Goal: Information Seeking & Learning: Learn about a topic

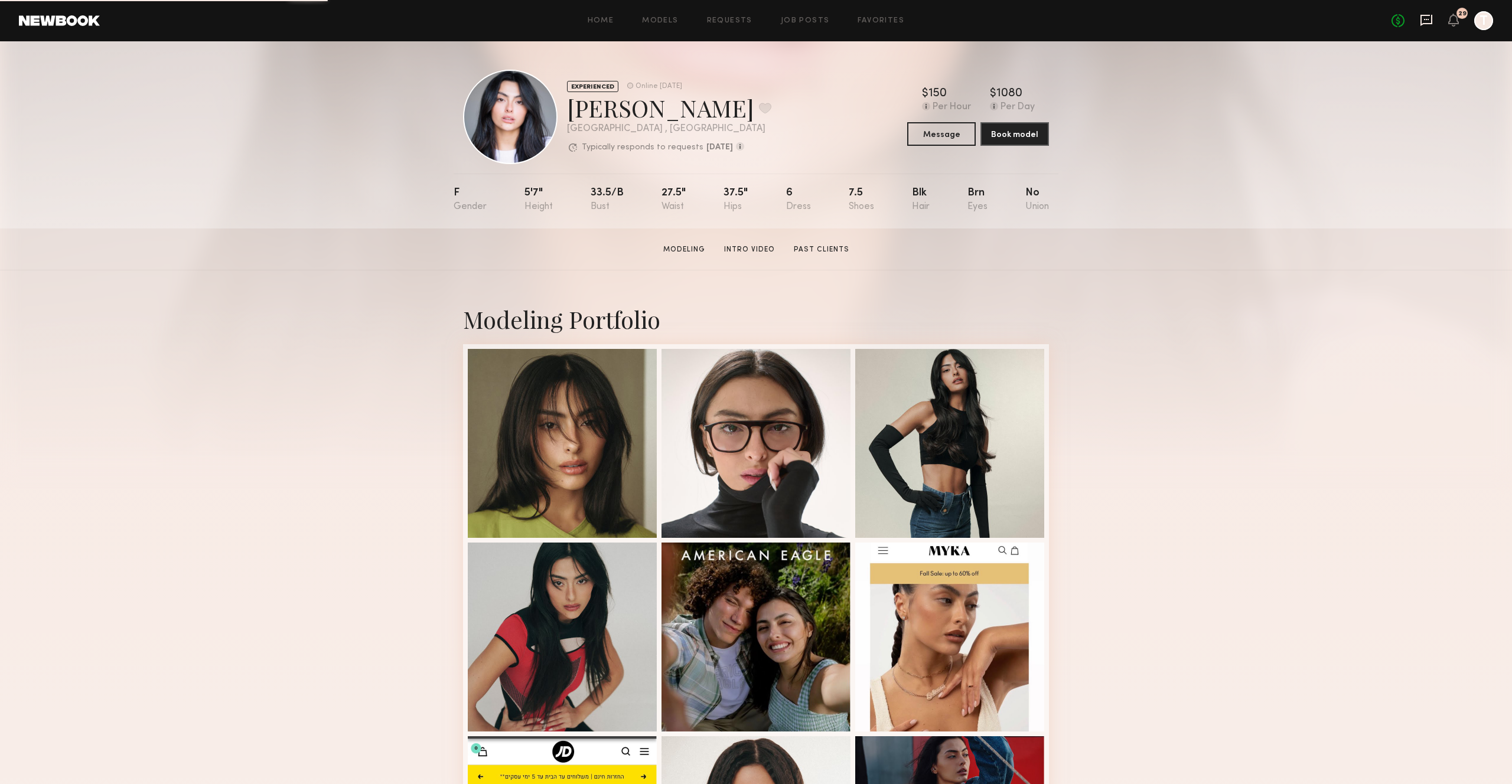
click at [1425, 23] on icon at bounding box center [1426, 20] width 12 height 12
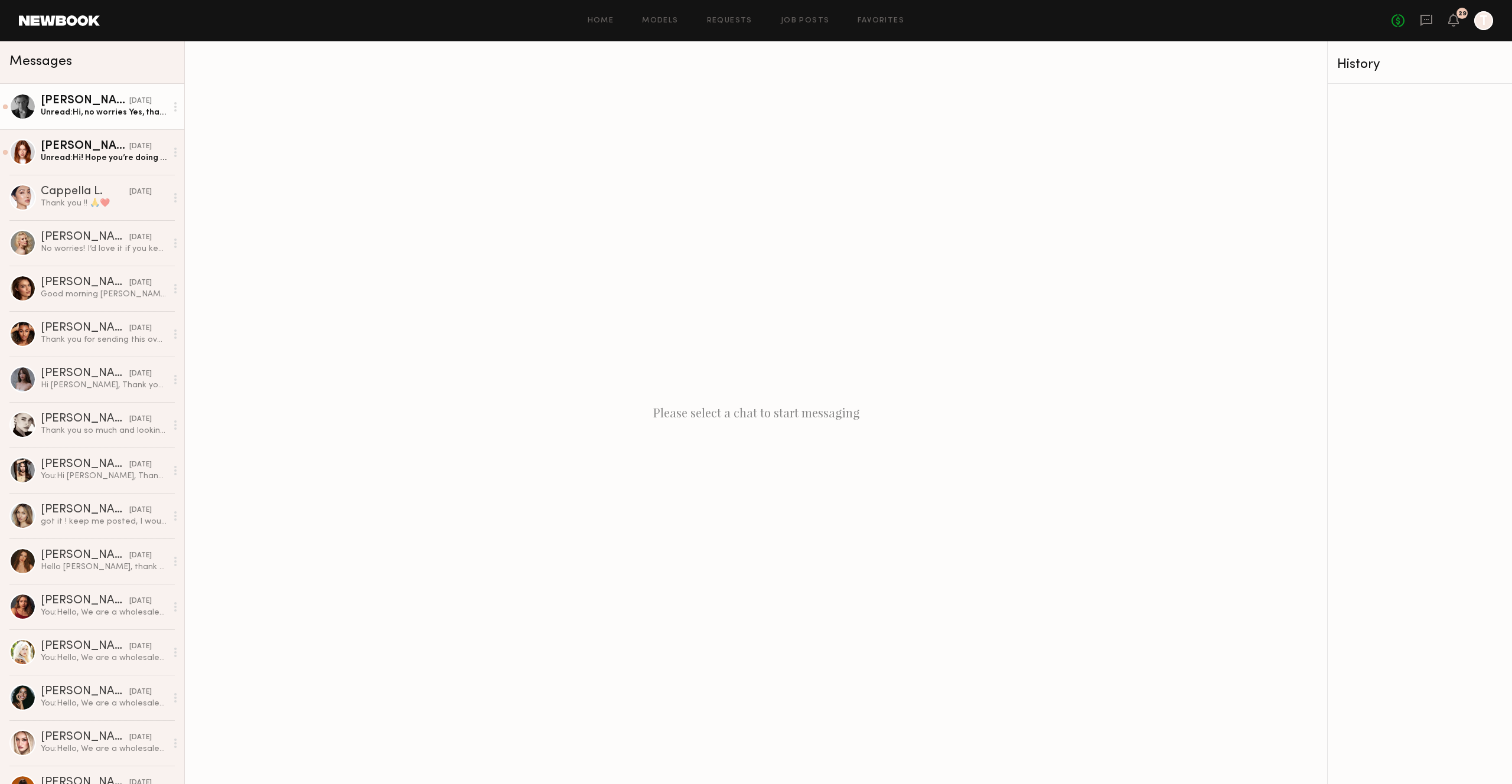
click at [96, 104] on div "[PERSON_NAME]" at bounding box center [85, 100] width 89 height 12
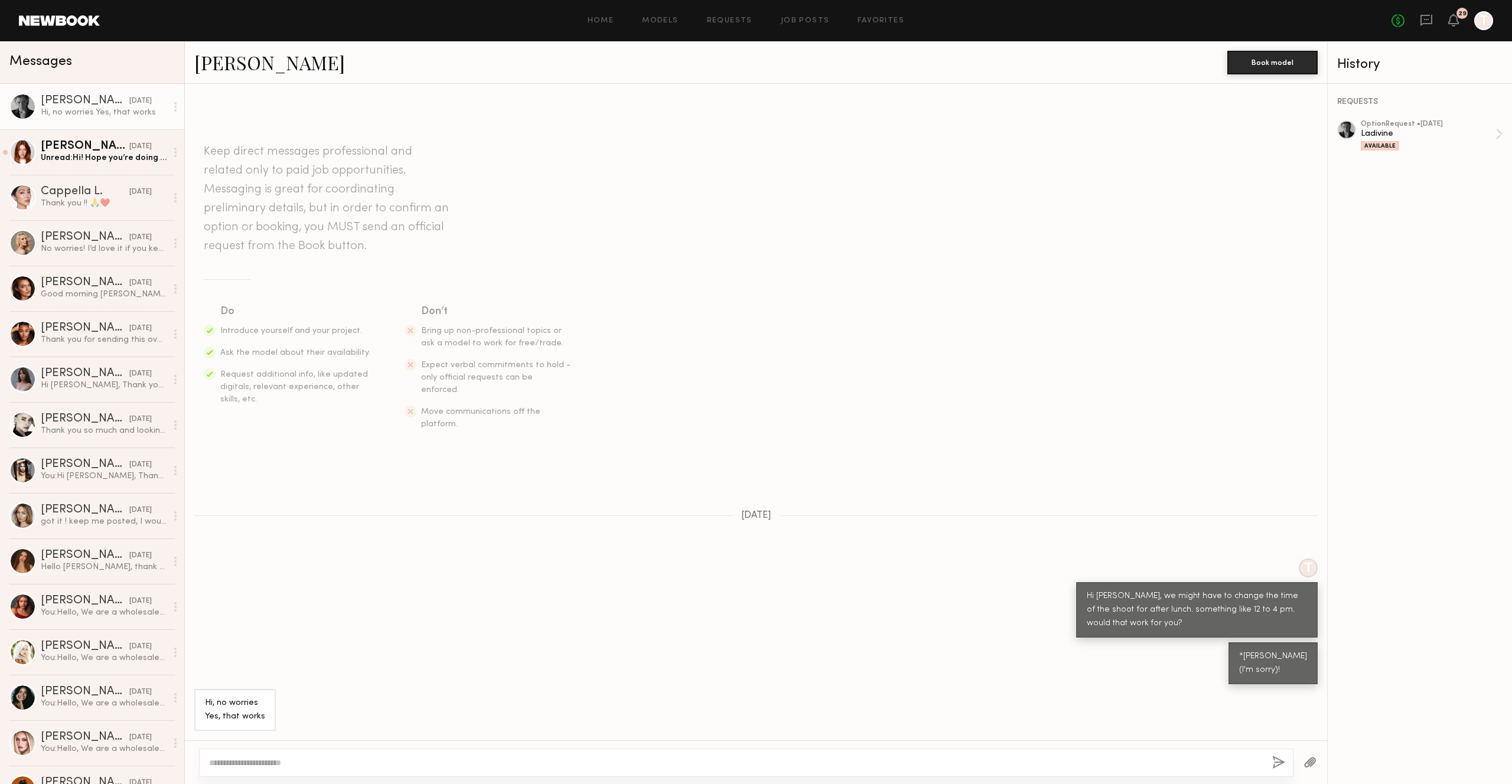
click at [427, 763] on div at bounding box center [747, 762] width 1094 height 28
click at [98, 131] on link "[PERSON_NAME] [DATE] Unread: Hi! Hope you’re doing well! I wanted to reach out …" at bounding box center [92, 152] width 184 height 45
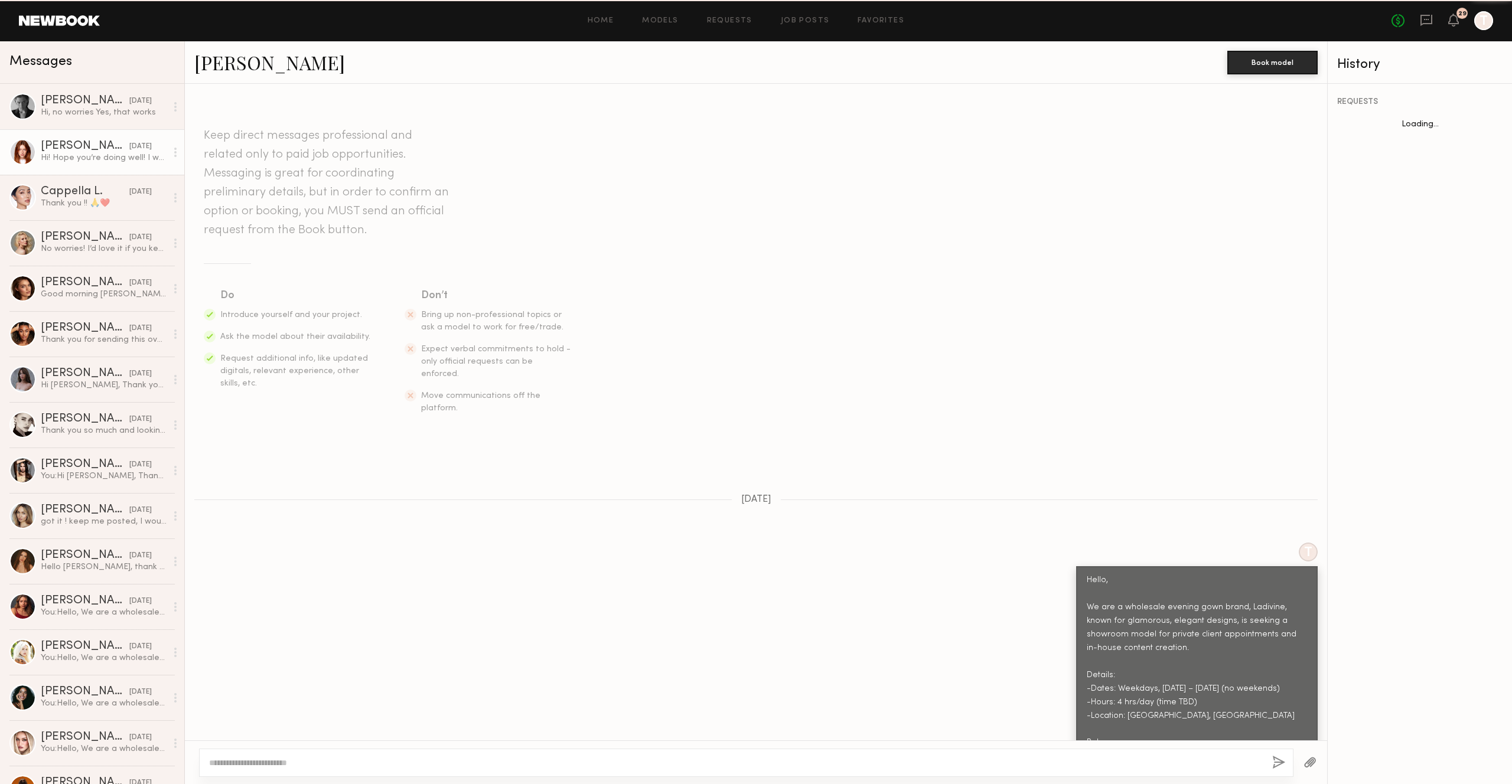
scroll to position [1241, 0]
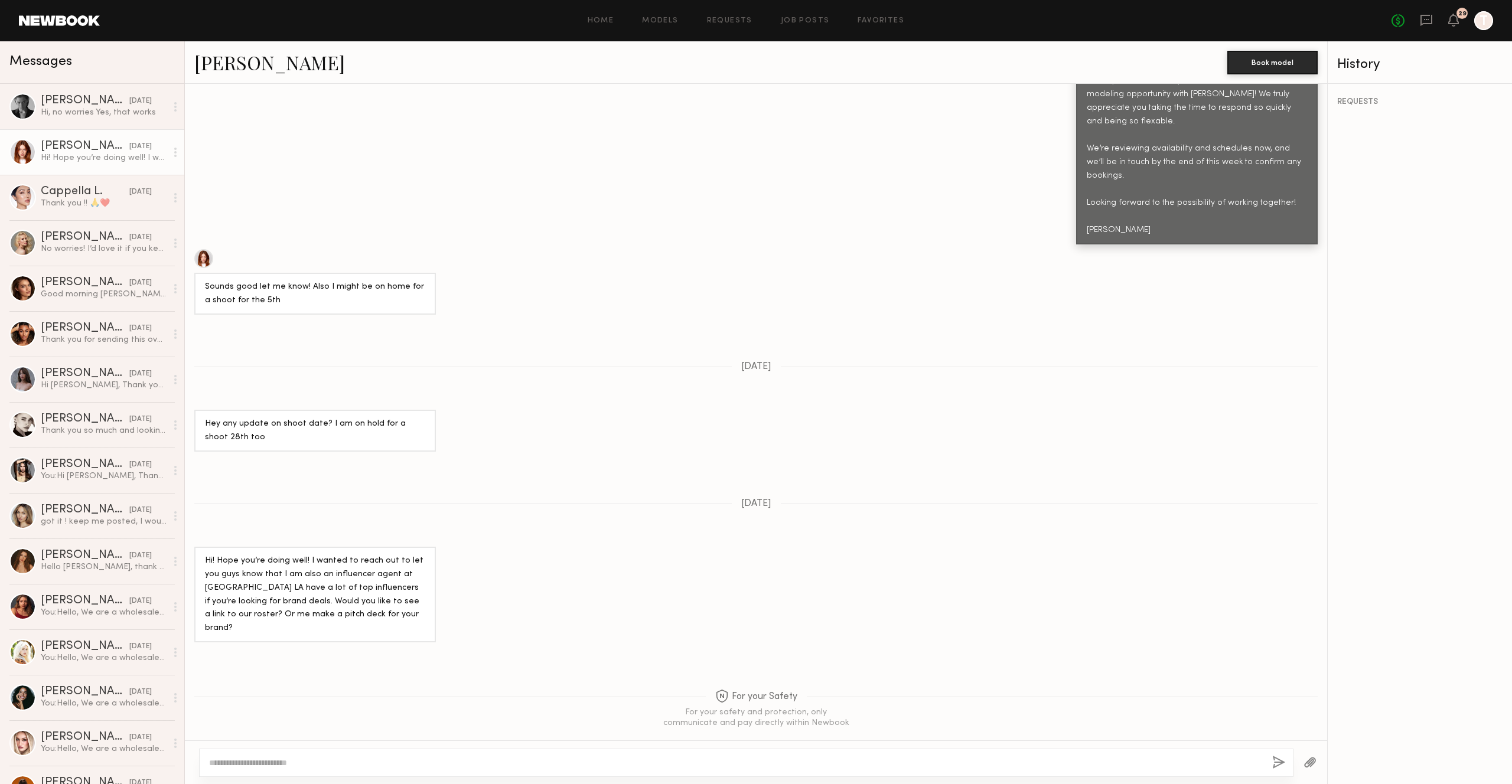
click at [218, 68] on link "[PERSON_NAME]" at bounding box center [270, 62] width 151 height 25
click at [325, 761] on textarea at bounding box center [736, 762] width 1054 height 12
click at [70, 247] on div "No worries! I’d love it if you kept me in mind! *Have you got anything upcoming…" at bounding box center [104, 249] width 126 height 12
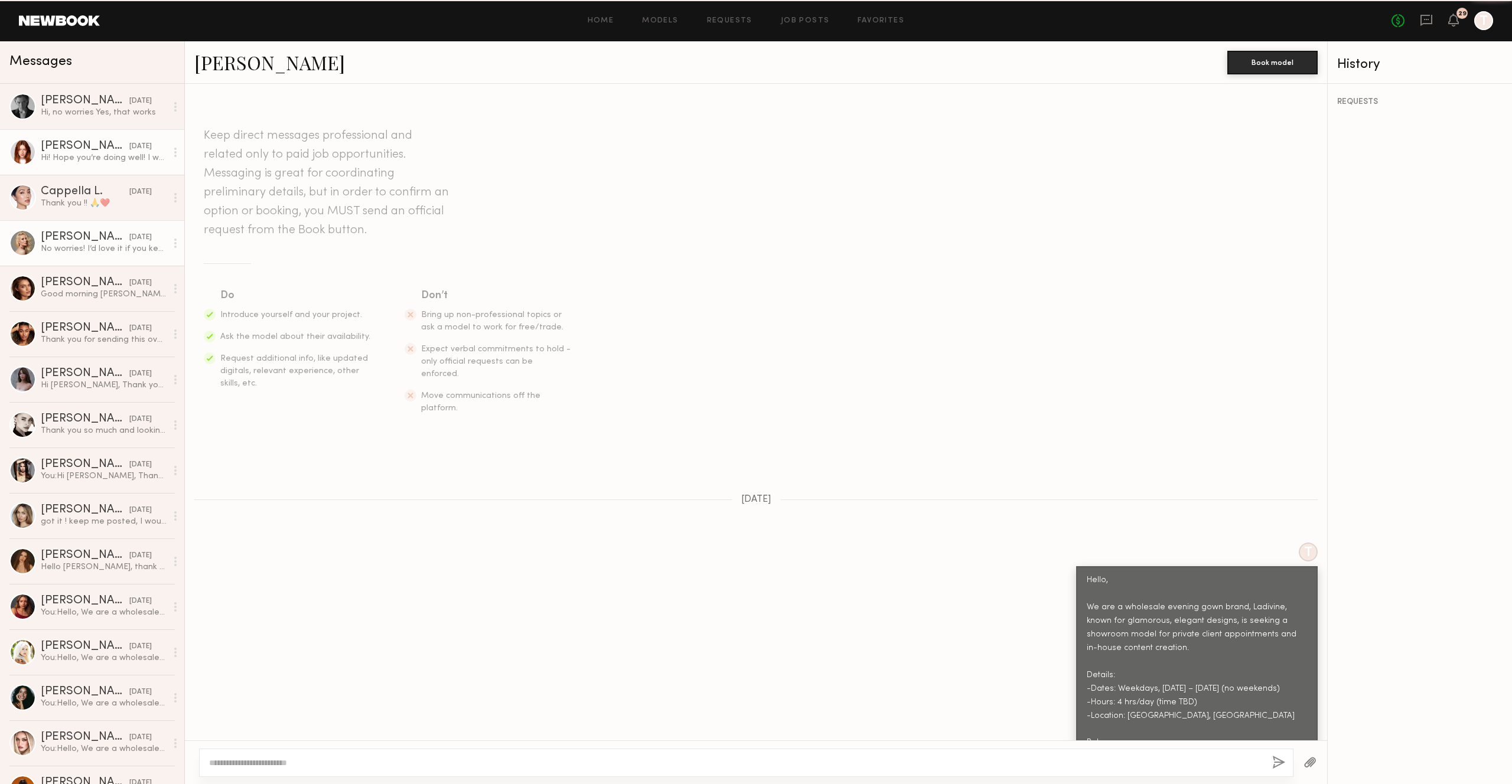
scroll to position [1582, 0]
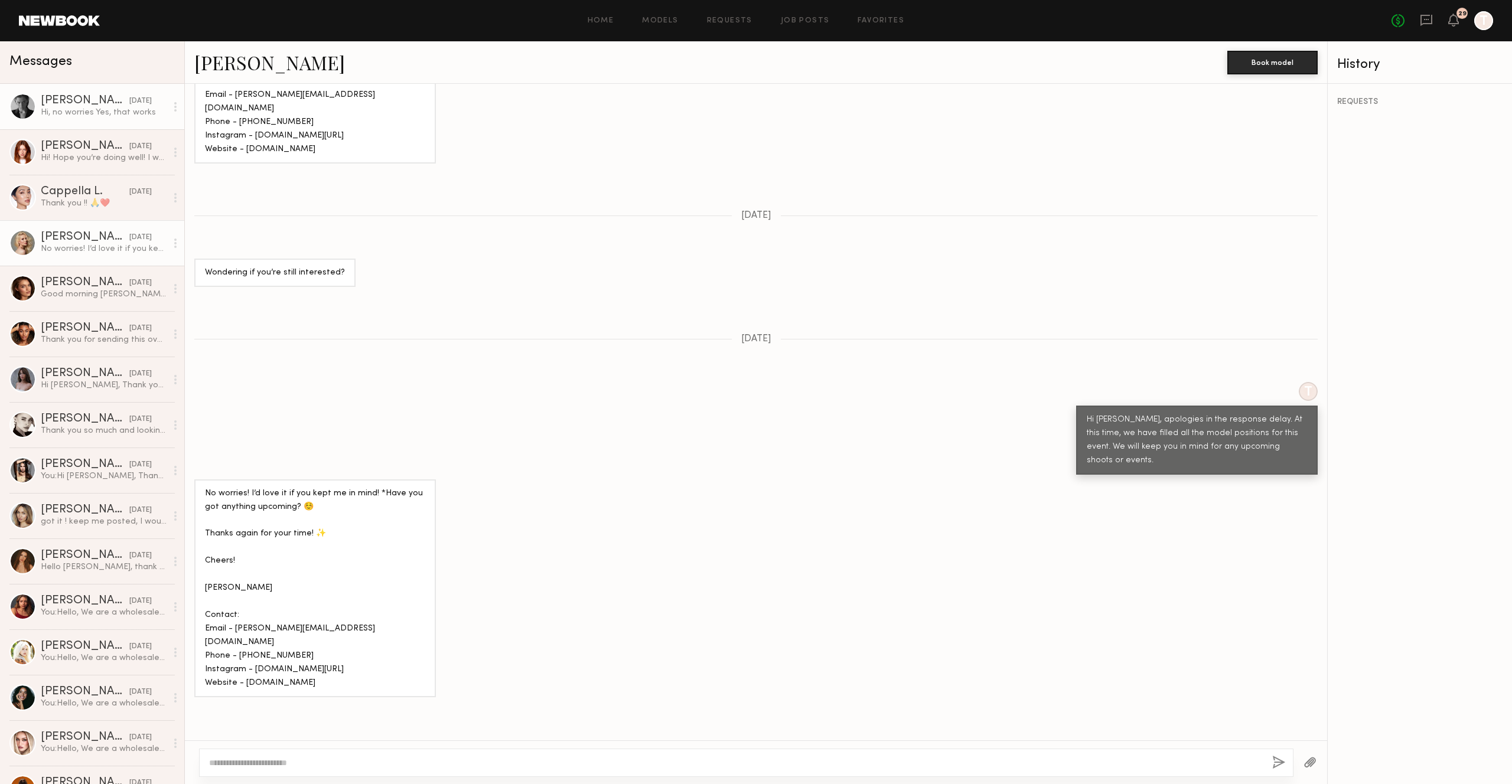
click at [81, 103] on div "[PERSON_NAME]" at bounding box center [85, 100] width 89 height 12
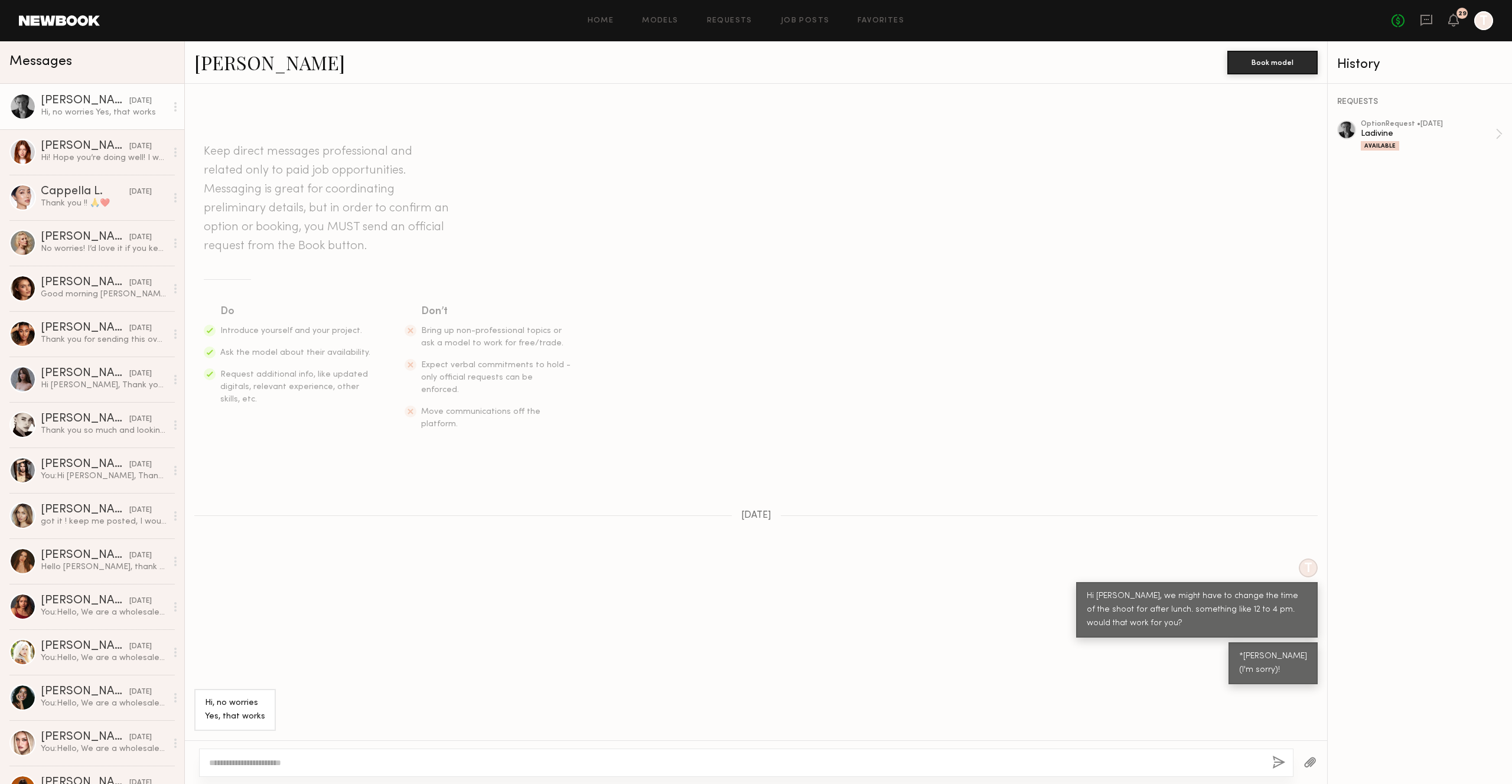
click at [220, 67] on link "[PERSON_NAME]" at bounding box center [270, 62] width 151 height 25
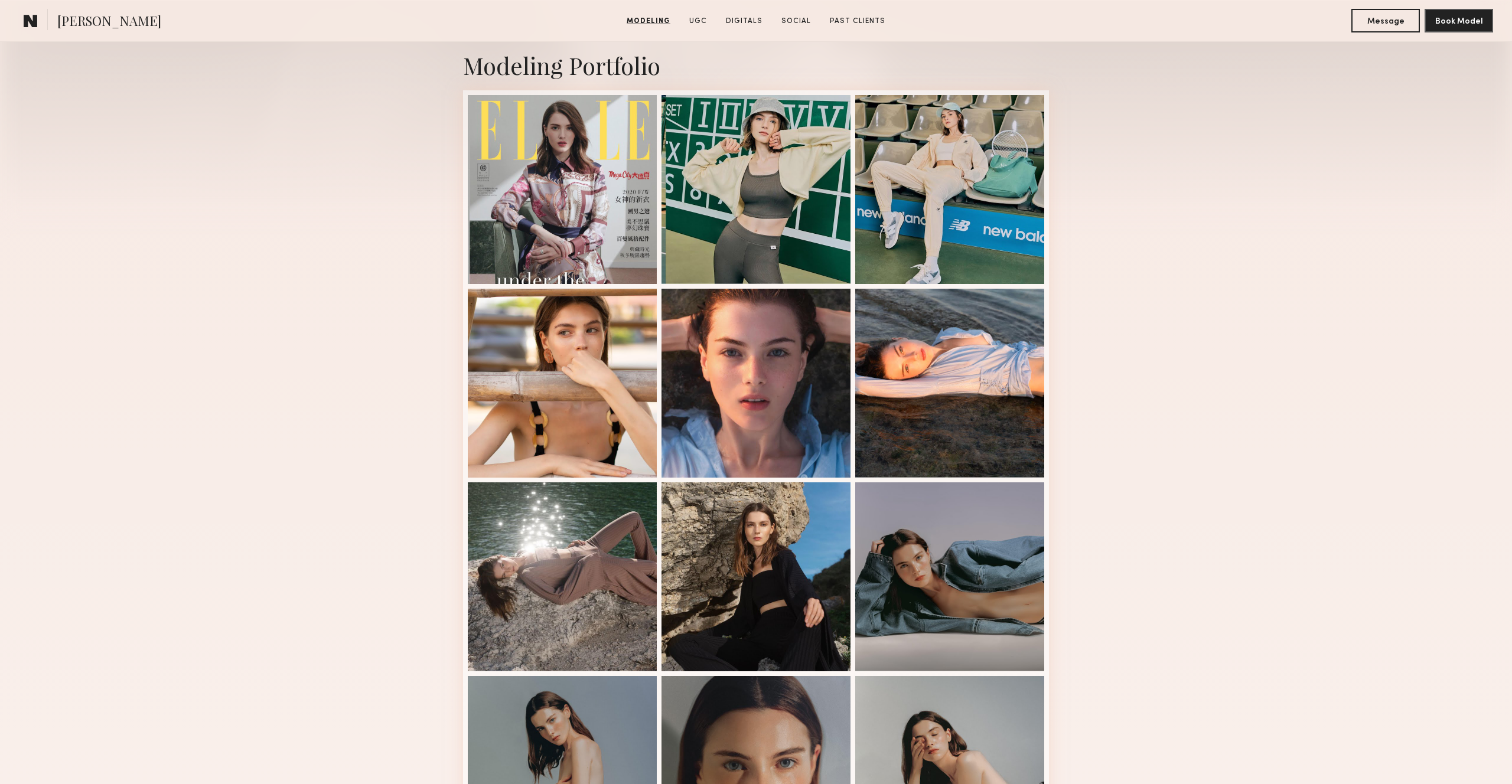
scroll to position [241, 0]
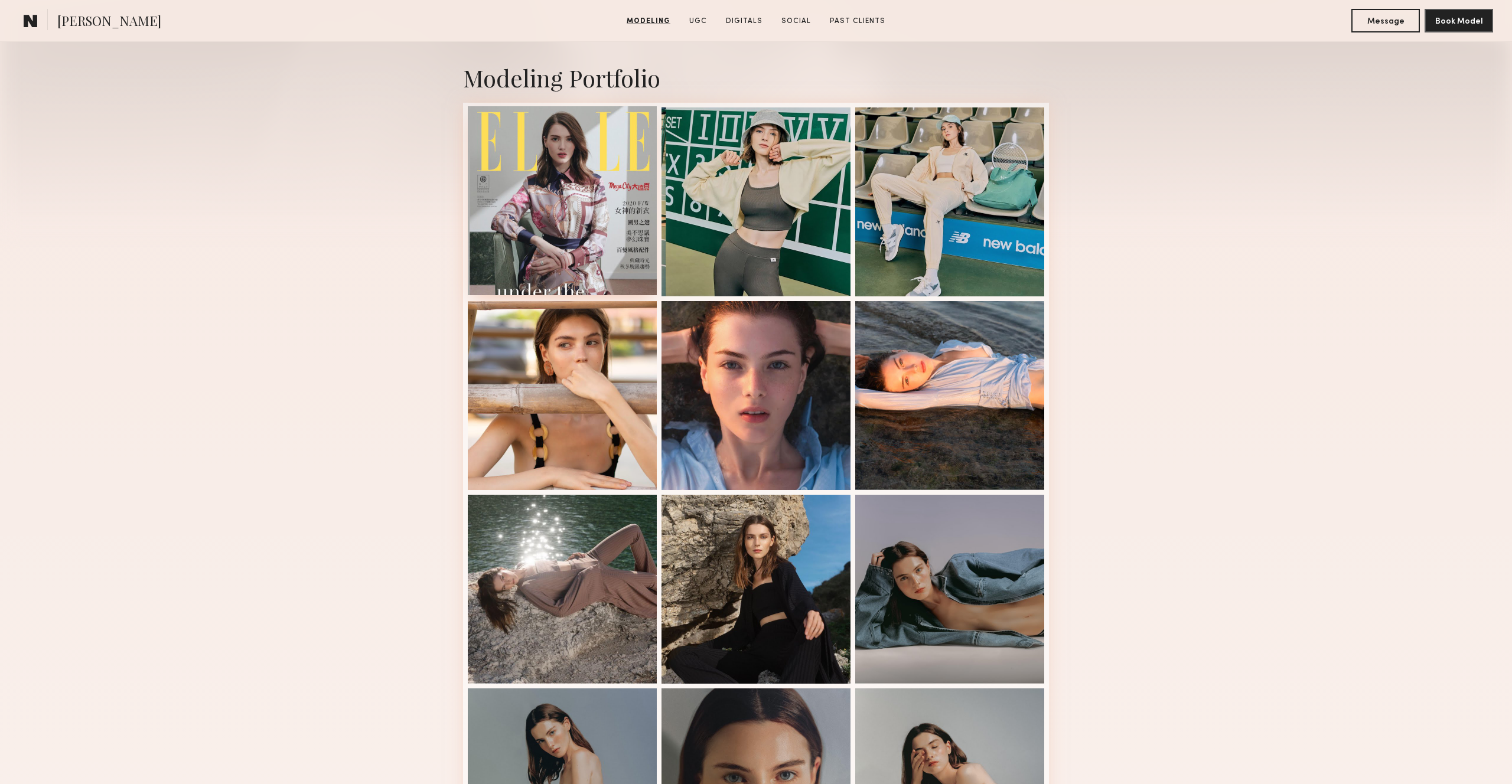
click at [534, 154] on div at bounding box center [562, 201] width 189 height 189
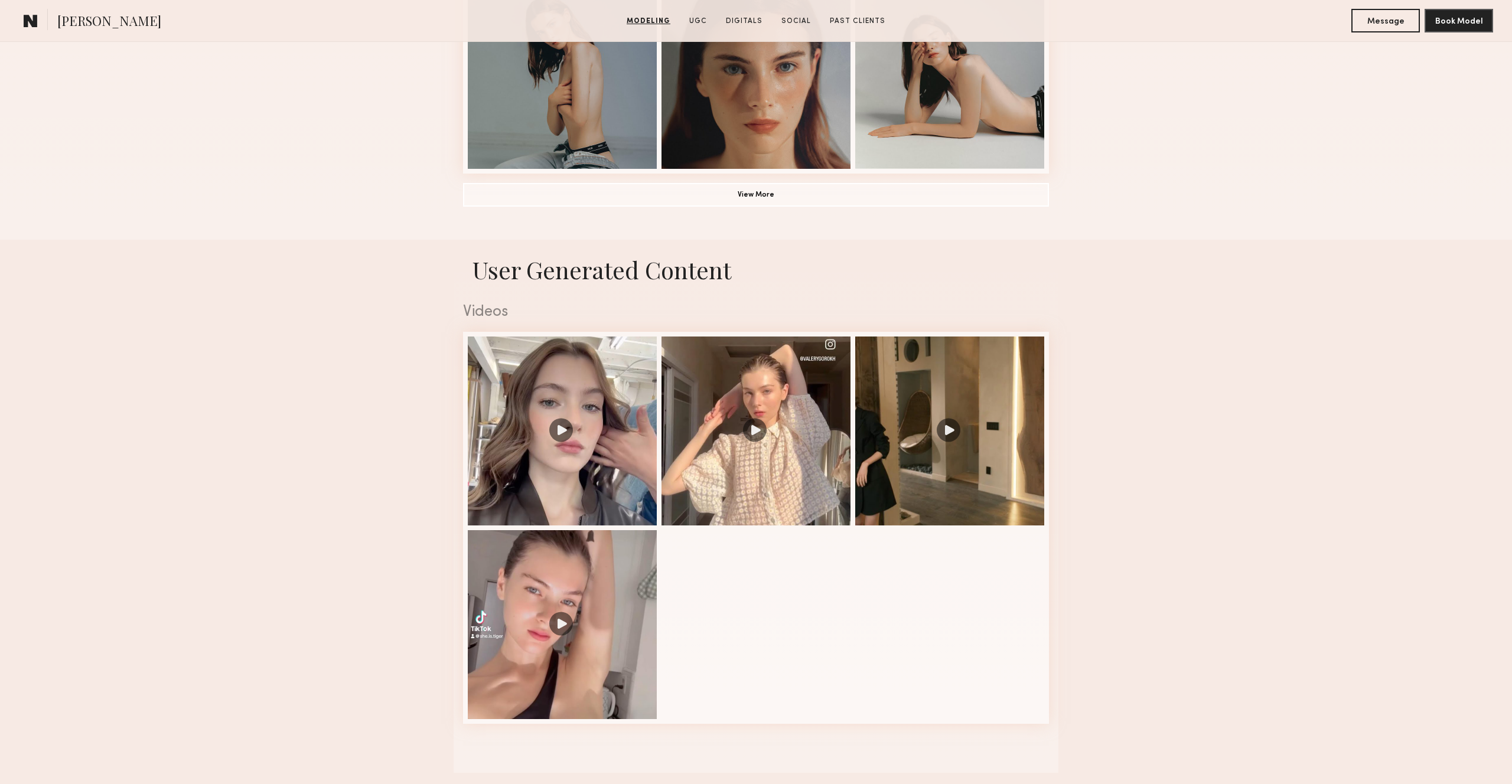
scroll to position [1010, 0]
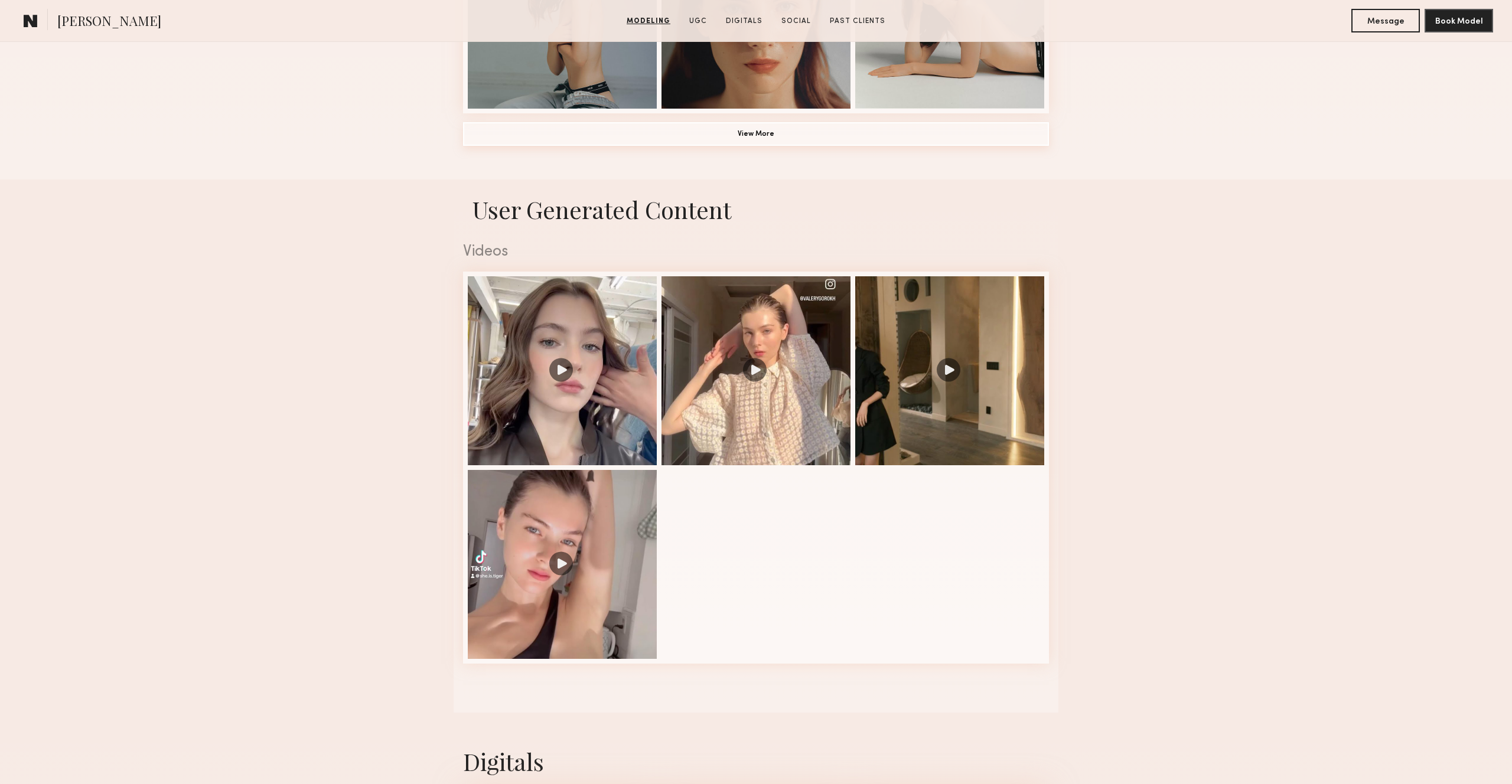
click at [745, 135] on button "View More" at bounding box center [756, 133] width 586 height 24
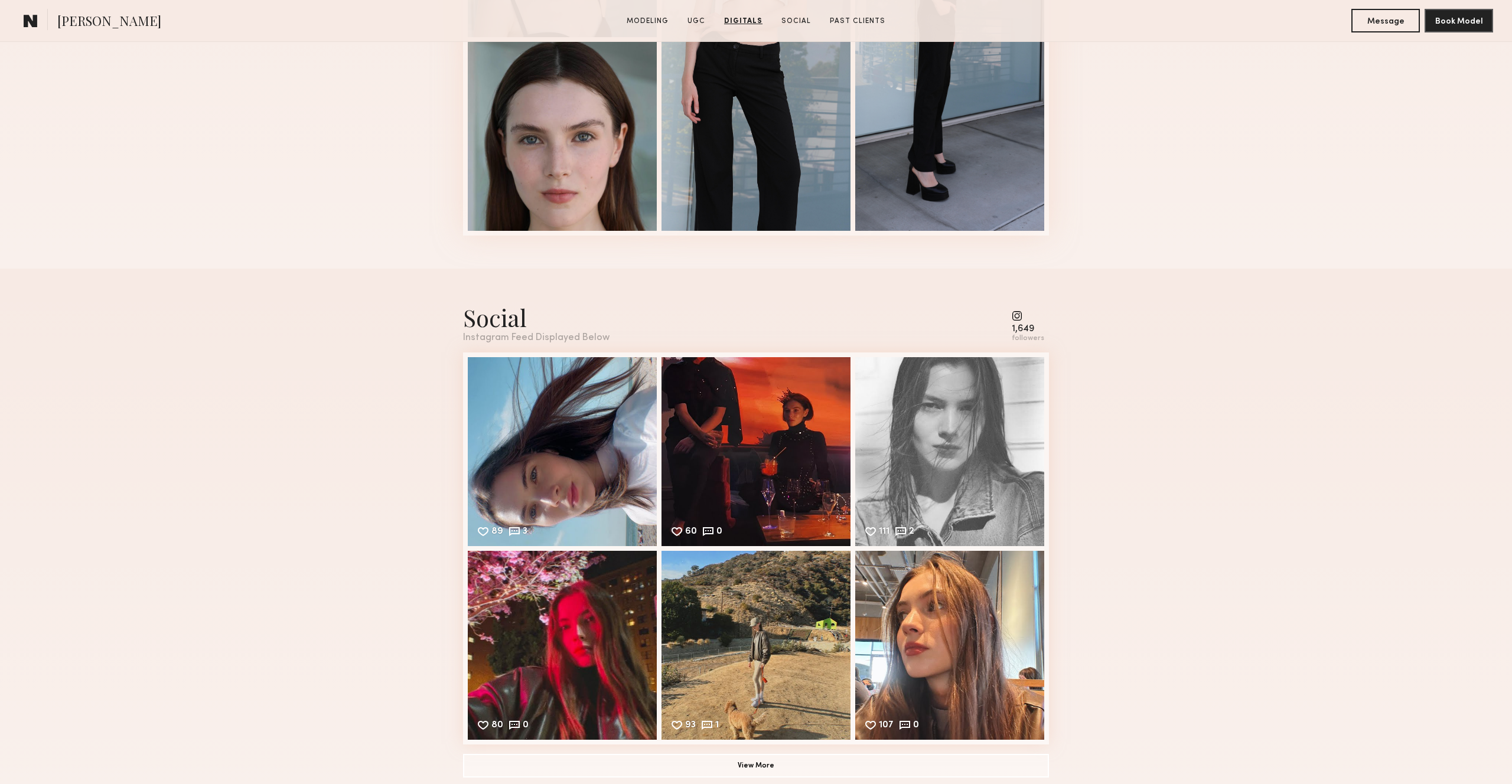
scroll to position [2832, 0]
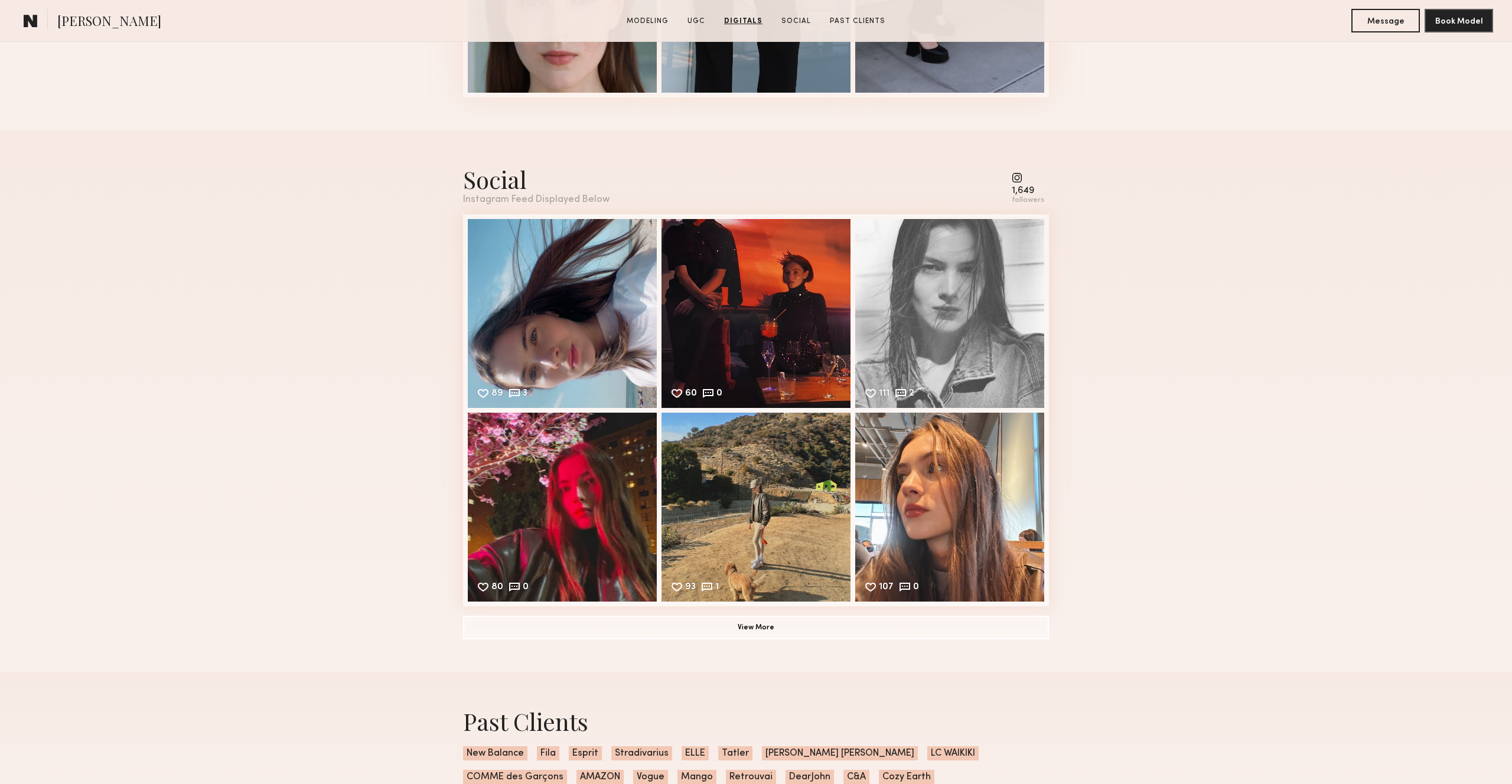
click at [1018, 180] on common-icon at bounding box center [1028, 178] width 33 height 11
click at [529, 263] on div "89 3 Likes & comments displayed to show model’s engagement" at bounding box center [562, 312] width 189 height 189
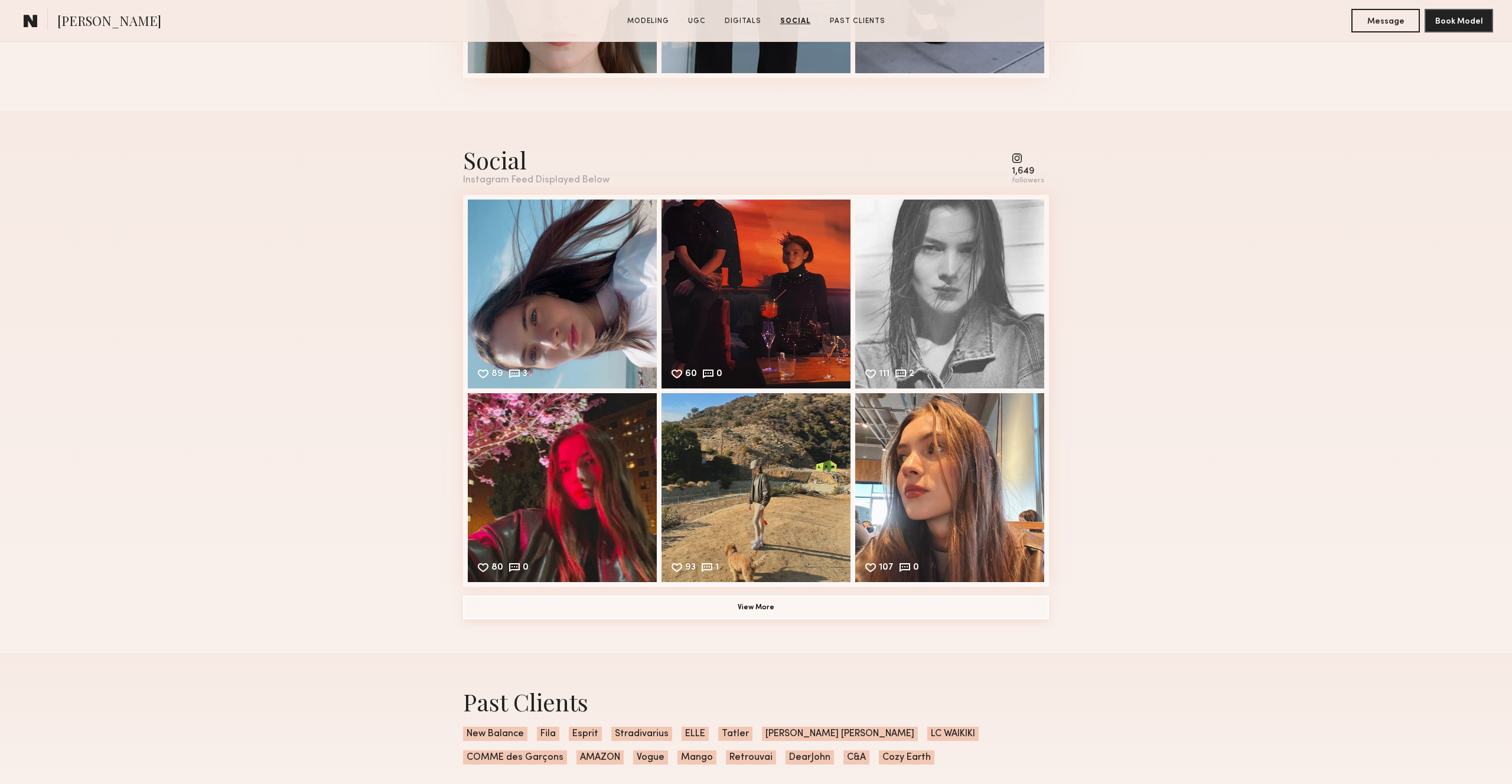
click at [782, 617] on button "View More" at bounding box center [756, 607] width 586 height 24
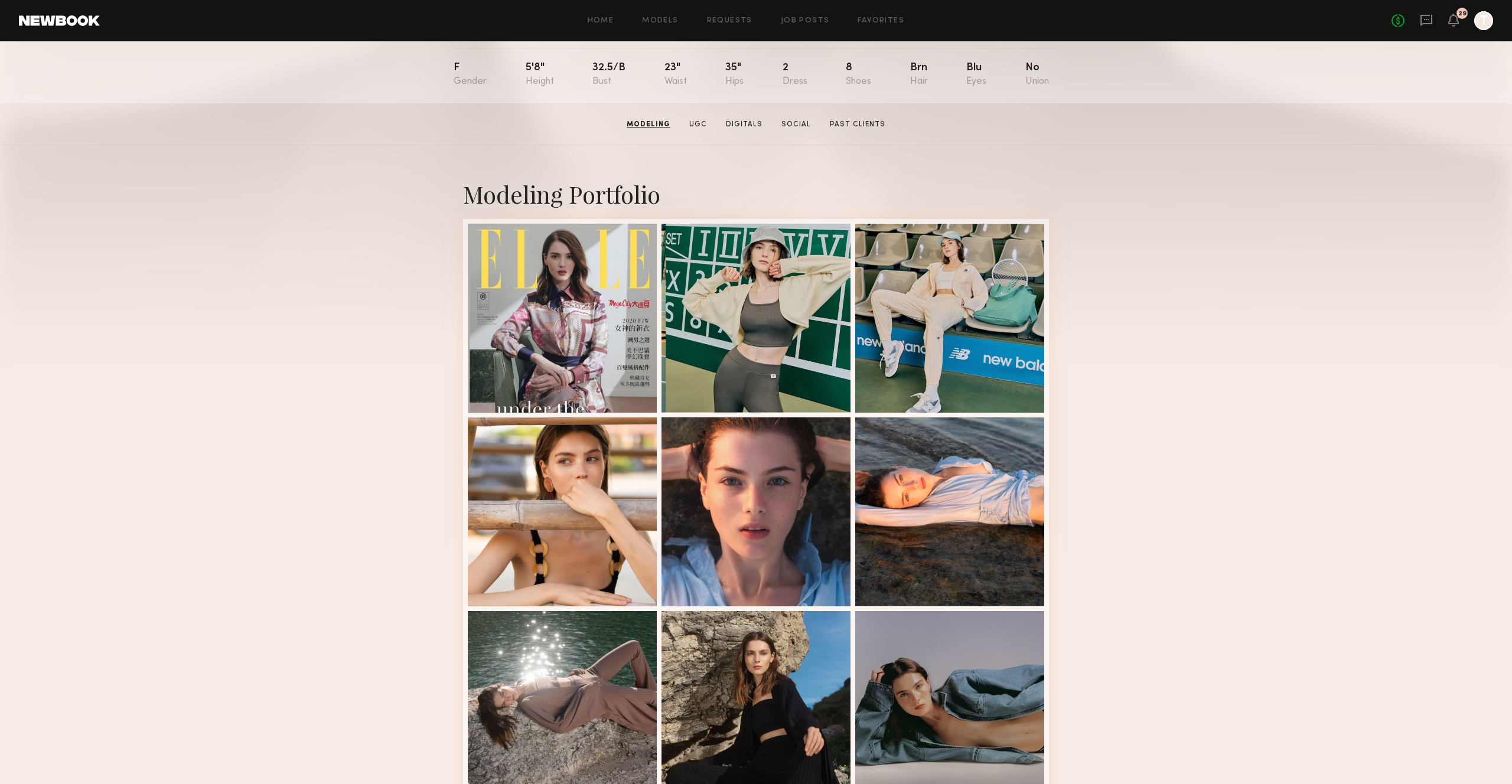
scroll to position [0, 0]
